Goal: Task Accomplishment & Management: Complete application form

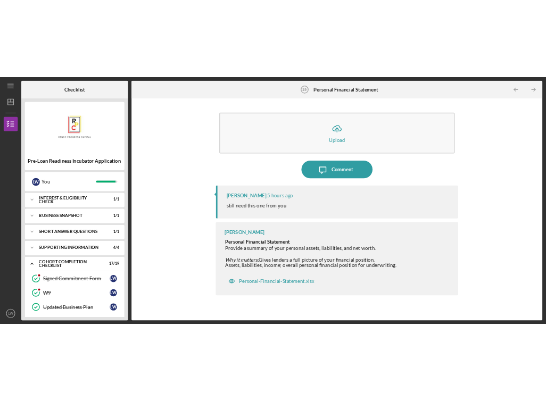
scroll to position [343, 0]
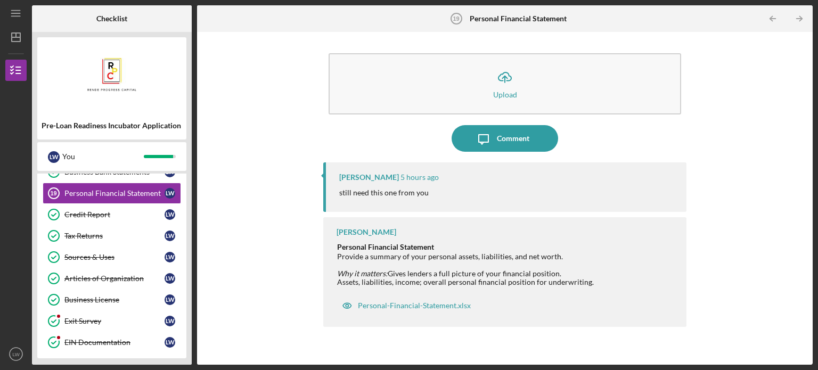
click at [188, 216] on div "Pre-Loan Readiness Incubator Application L W You Icon/Expander Interest & Eligi…" at bounding box center [112, 198] width 160 height 333
click at [428, 306] on div "Personal-Financial-Statement.xlsx" at bounding box center [414, 305] width 113 height 9
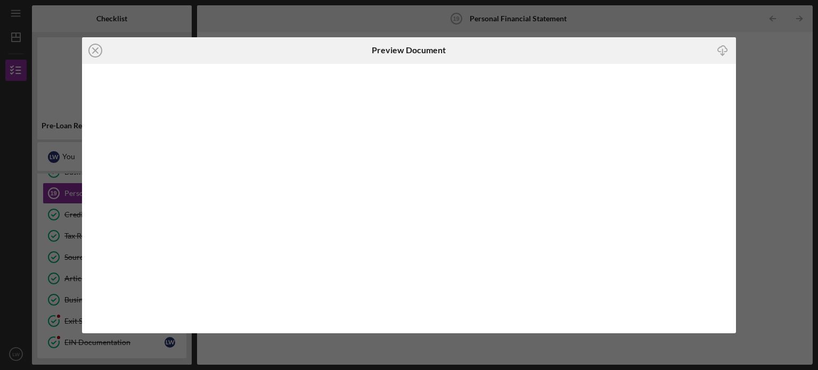
click at [721, 50] on icon "Icon/Download" at bounding box center [723, 50] width 24 height 24
click at [93, 48] on line at bounding box center [95, 50] width 5 height 5
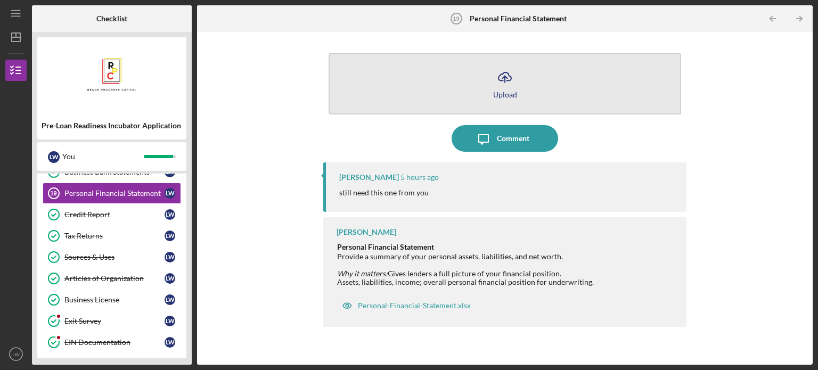
click at [505, 79] on line "button" at bounding box center [505, 79] width 0 height 6
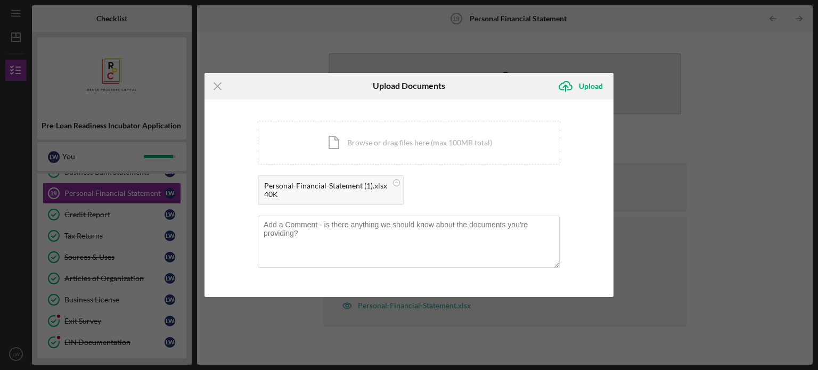
click at [593, 85] on div "Upload" at bounding box center [591, 86] width 24 height 21
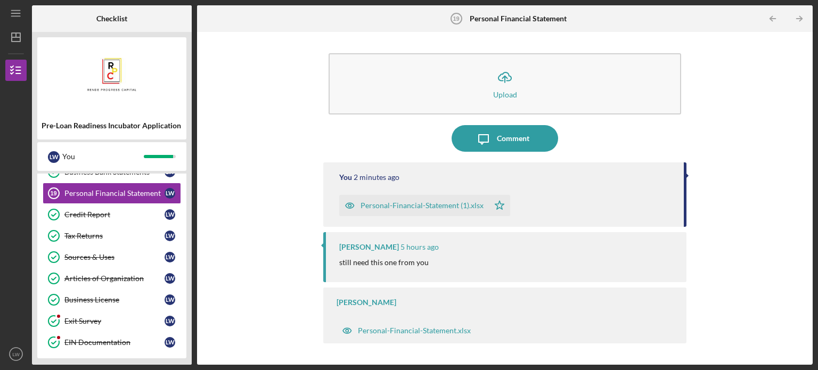
click at [187, 161] on div "Pre-Loan Readiness Incubator Application L W You Icon/Expander Interest & Eligi…" at bounding box center [112, 198] width 160 height 333
click at [126, 214] on div "Credit Report" at bounding box center [114, 214] width 100 height 9
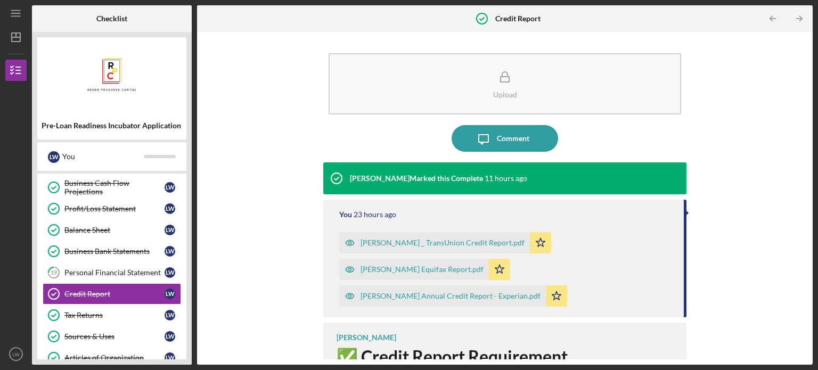
scroll to position [279, 0]
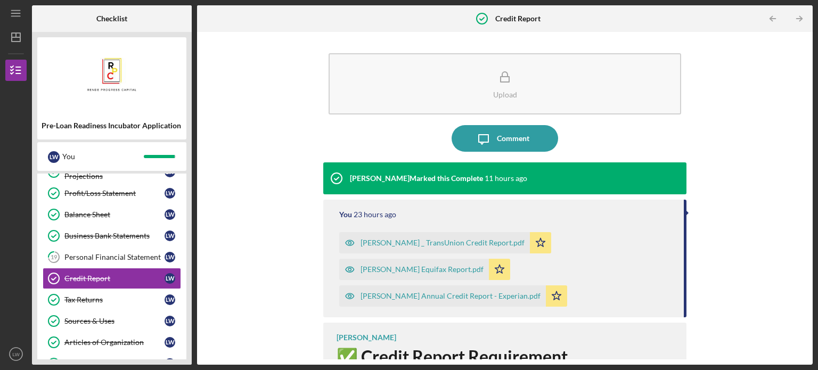
click at [192, 139] on div "Checklist Pre-Loan Readiness Incubator Application [PERSON_NAME] You Icon/Expan…" at bounding box center [422, 184] width 780 height 359
click at [144, 189] on div "Profit/Loss Statement" at bounding box center [114, 193] width 100 height 9
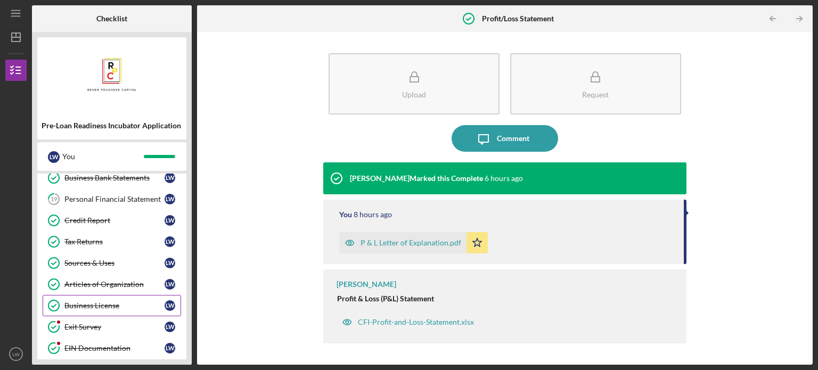
scroll to position [343, 0]
